Goal: Task Accomplishment & Management: Use online tool/utility

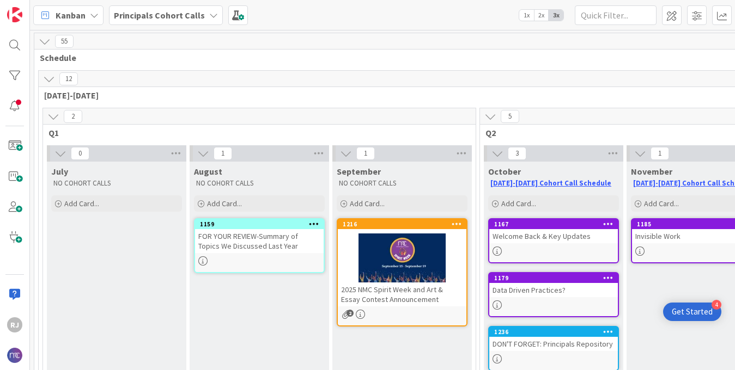
click at [148, 17] on b "Principals Cohort Calls" at bounding box center [159, 15] width 91 height 11
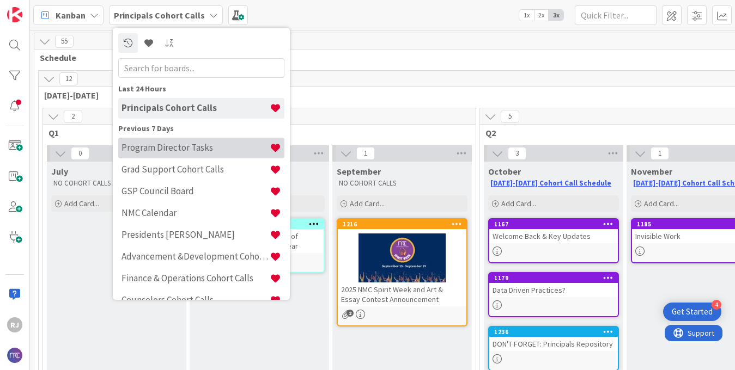
click at [162, 151] on h4 "Program Director Tasks" at bounding box center [195, 147] width 148 height 11
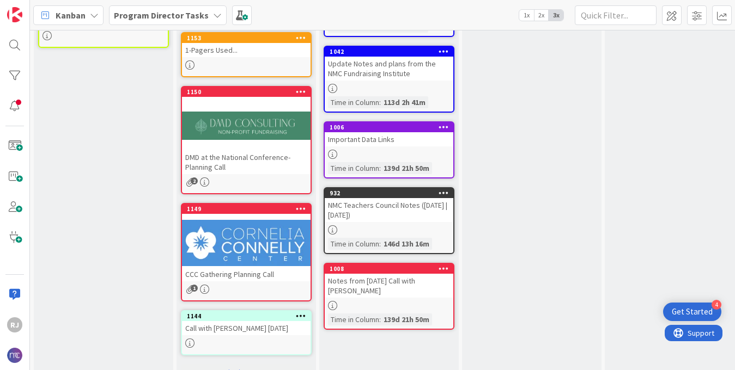
scroll to position [429, 0]
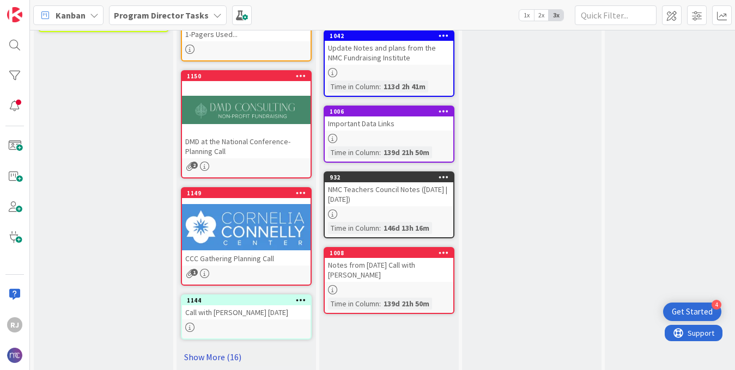
click at [235, 348] on link "Show More (16)" at bounding box center [246, 356] width 131 height 17
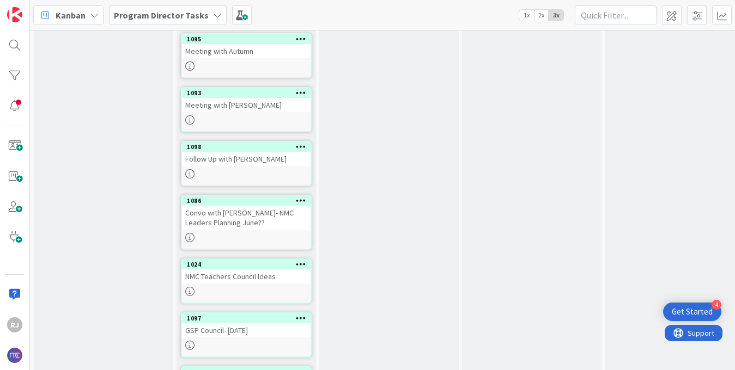
scroll to position [1092, 0]
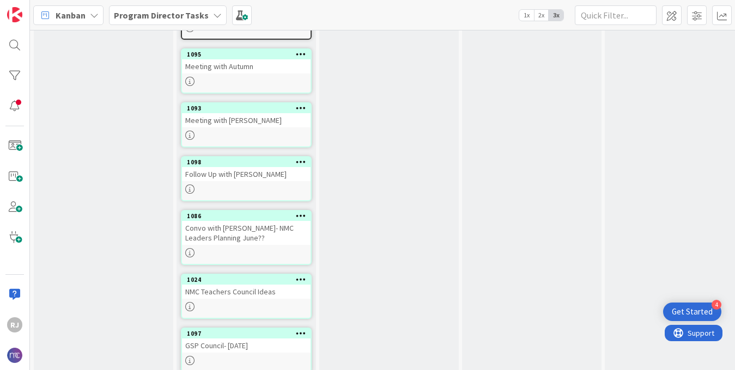
click at [244, 223] on div "Convo with [PERSON_NAME]- NMC Leaders Planning June??" at bounding box center [246, 233] width 129 height 24
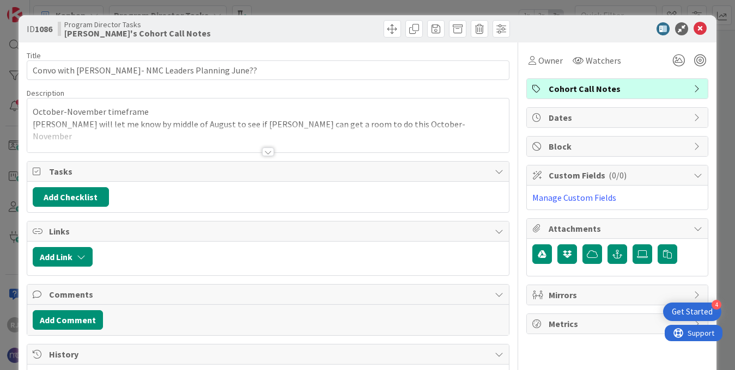
click at [269, 149] on div at bounding box center [268, 152] width 12 height 9
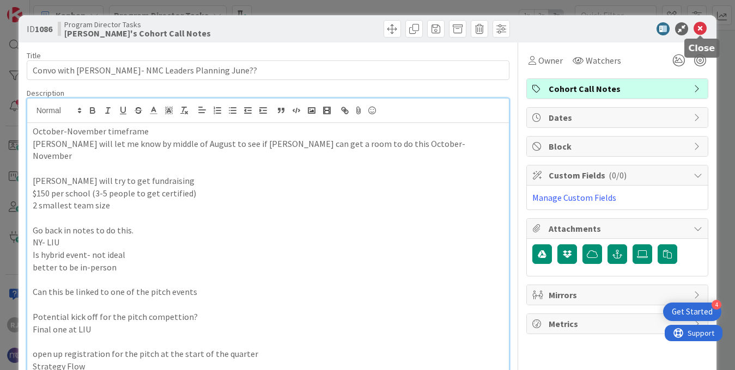
click at [694, 29] on icon at bounding box center [699, 28] width 13 height 13
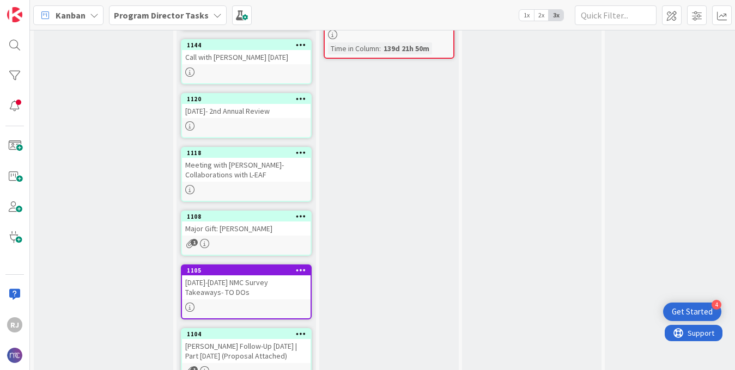
scroll to position [670, 0]
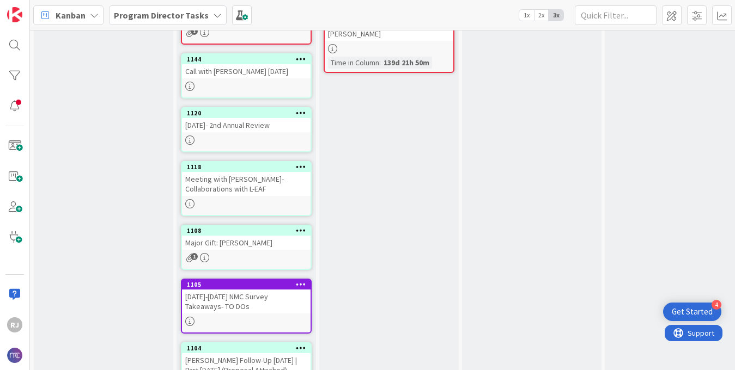
click at [284, 179] on div "Meeting with [PERSON_NAME]- Collaborations with L-EAF" at bounding box center [246, 184] width 129 height 24
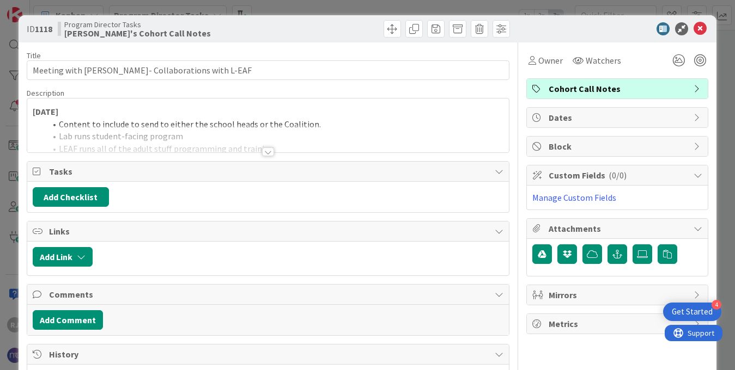
click at [268, 153] on div at bounding box center [268, 152] width 12 height 9
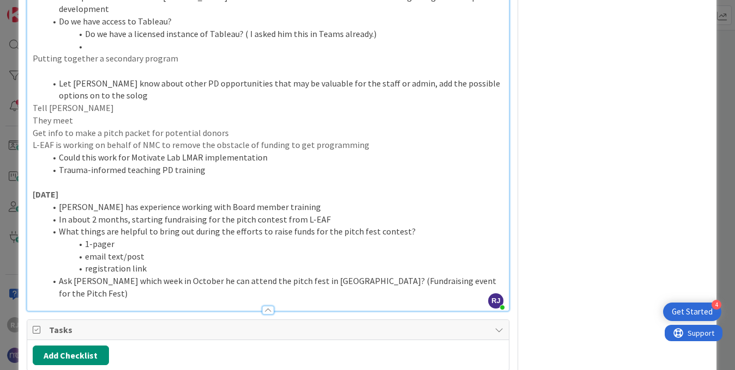
scroll to position [1160, 0]
click at [442, 276] on li "Ask [PERSON_NAME] which week in October he can attend the pitch fest in [GEOGRA…" at bounding box center [275, 288] width 458 height 25
click at [440, 276] on li "Ask [PERSON_NAME] which week in October he can attend the pitch fest in [GEOGRA…" at bounding box center [275, 288] width 458 height 25
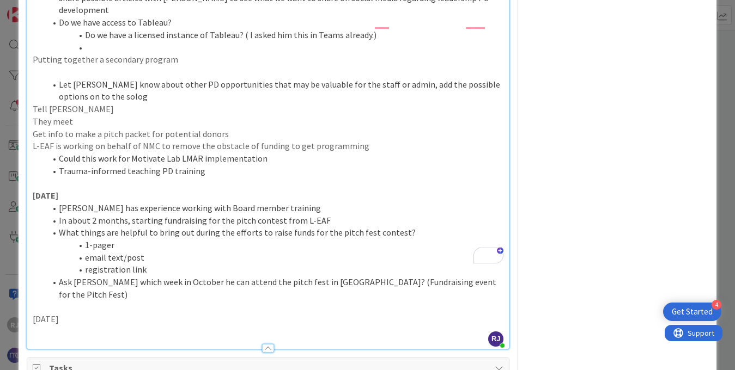
drag, startPoint x: 70, startPoint y: 244, endPoint x: 32, endPoint y: 245, distance: 38.1
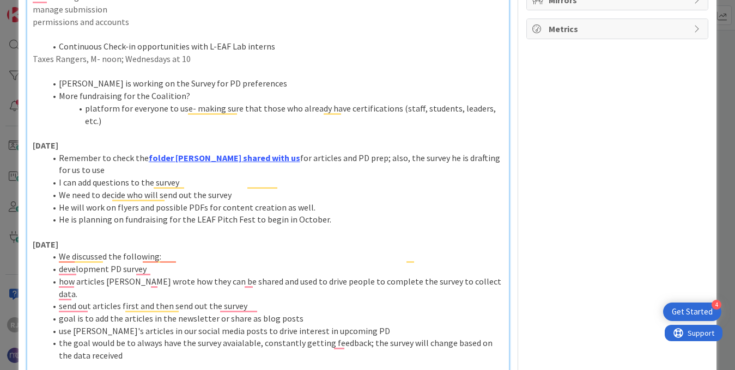
scroll to position [0, 0]
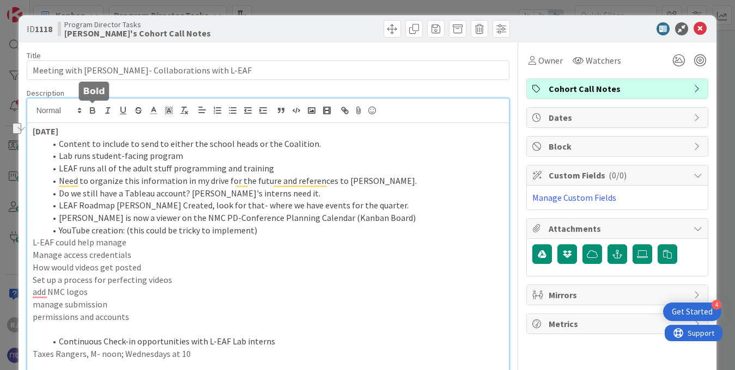
click at [96, 113] on icon "button" at bounding box center [93, 111] width 10 height 10
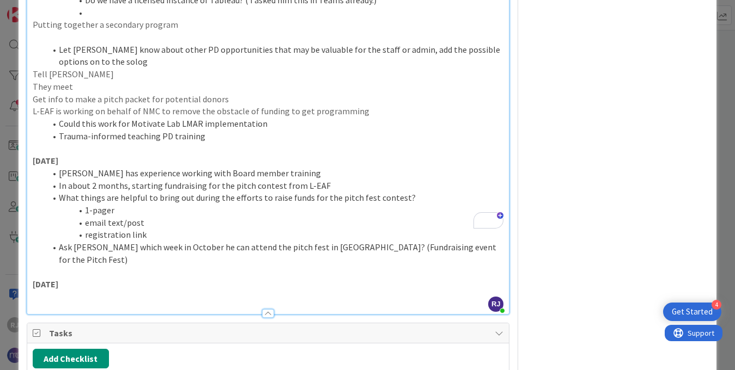
scroll to position [1186, 0]
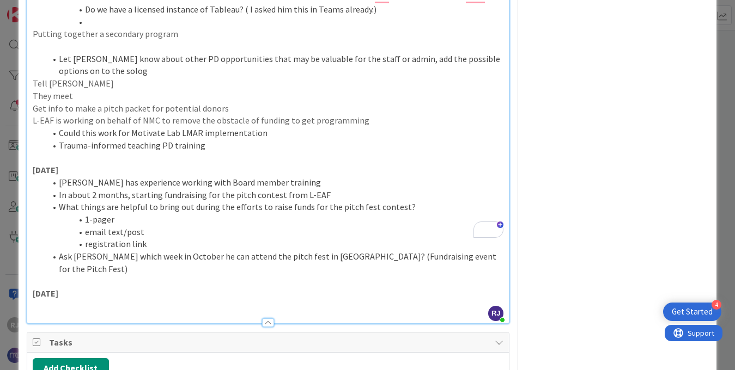
click at [61, 300] on p "To enrich screen reader interactions, please activate Accessibility in Grammarl…" at bounding box center [268, 306] width 471 height 13
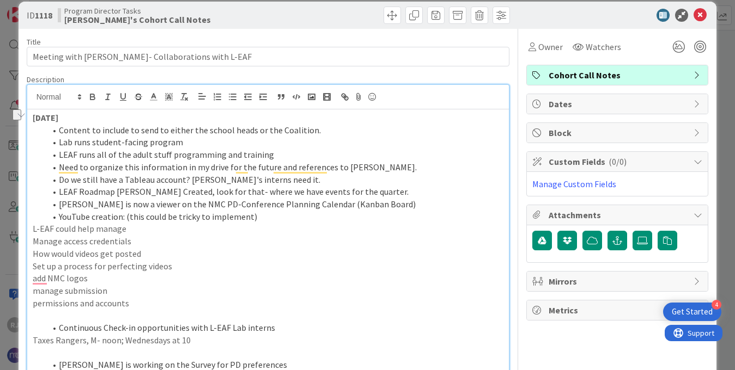
scroll to position [0, 0]
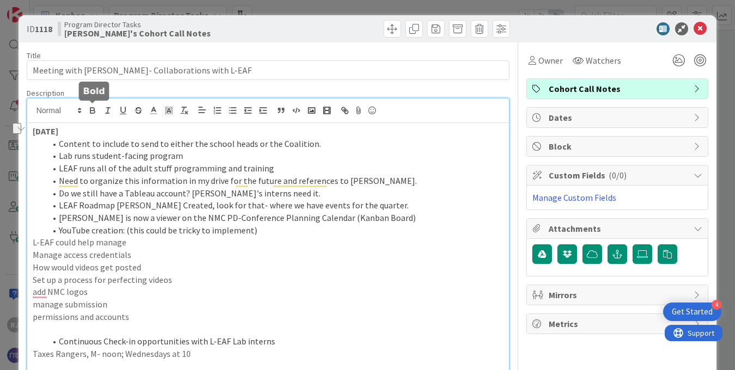
click at [93, 111] on icon "button" at bounding box center [93, 111] width 10 height 10
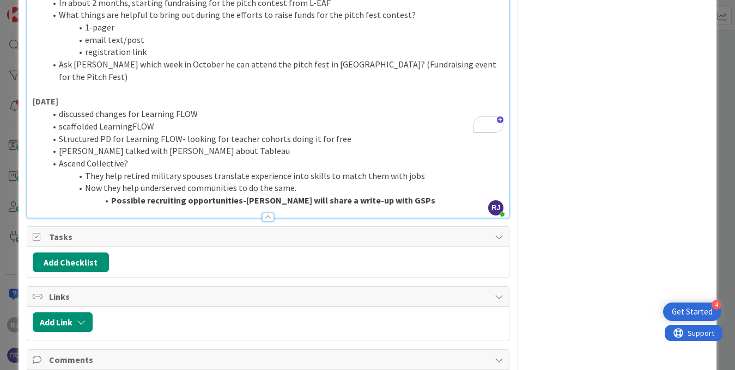
scroll to position [1369, 0]
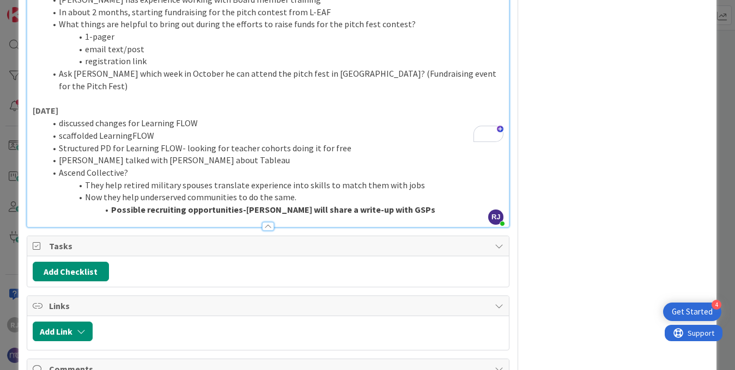
click at [383, 204] on li "Possible recruiting opportunities-[PERSON_NAME] will share a write-up with GSPs" at bounding box center [275, 210] width 458 height 13
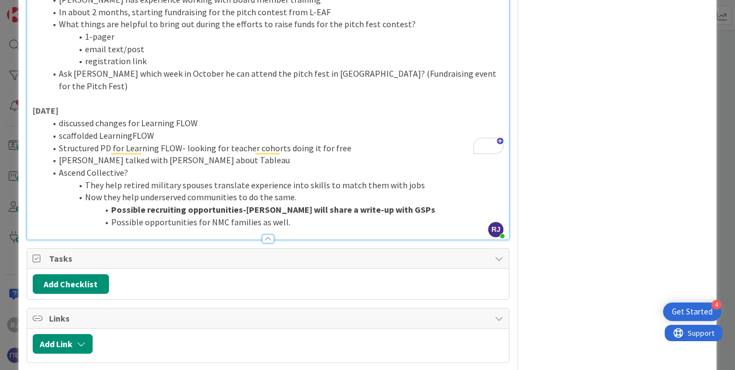
click at [292, 216] on li "Possible opportunities for NMC families as well." at bounding box center [275, 222] width 458 height 13
